Goal: Task Accomplishment & Management: Manage account settings

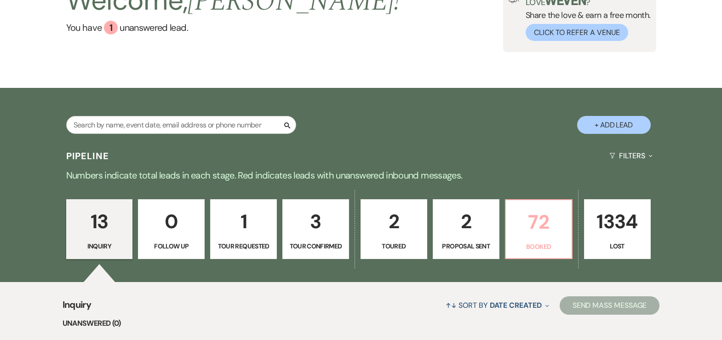
click at [514, 218] on p "72" at bounding box center [538, 221] width 55 height 31
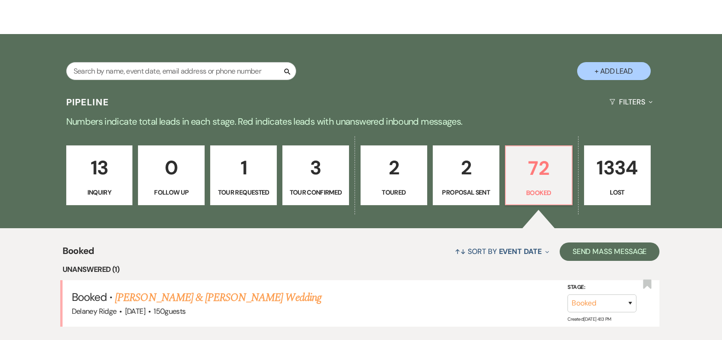
scroll to position [134, 0]
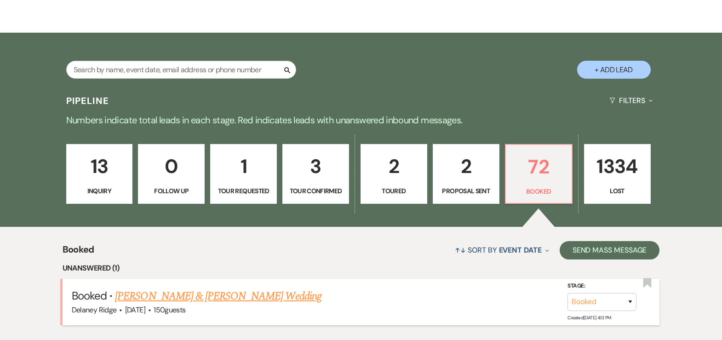
click at [267, 295] on link "[PERSON_NAME] & [PERSON_NAME] Wedding" at bounding box center [218, 296] width 206 height 17
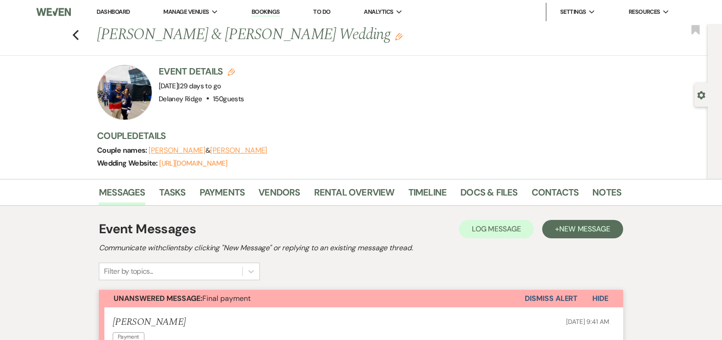
click at [102, 17] on li "Dashboard" at bounding box center [113, 12] width 42 height 18
click at [108, 6] on li "Dashboard" at bounding box center [113, 12] width 42 height 18
click at [116, 6] on li "Dashboard" at bounding box center [113, 12] width 42 height 18
click at [116, 10] on link "Dashboard" at bounding box center [113, 12] width 33 height 8
